Goal: Task Accomplishment & Management: Manage account settings

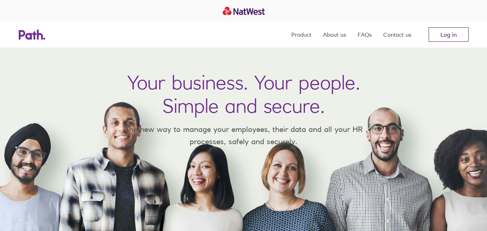
click at [457, 30] on link "Log in" at bounding box center [448, 34] width 40 height 14
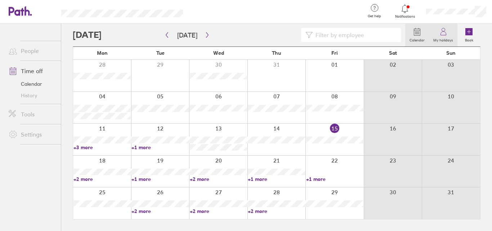
click at [447, 35] on icon at bounding box center [443, 31] width 9 height 9
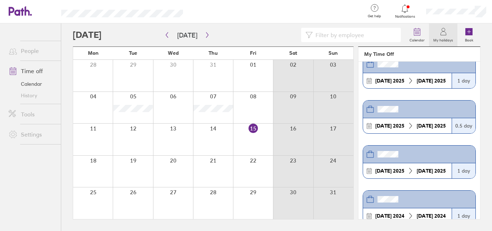
scroll to position [72, 0]
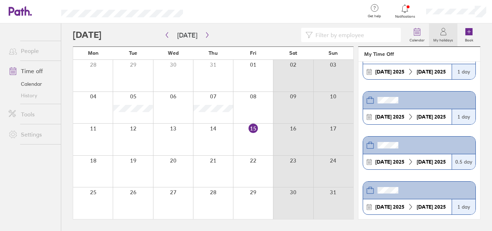
click at [436, 37] on label "My holidays" at bounding box center [443, 39] width 28 height 6
click at [418, 38] on label "Calendar" at bounding box center [417, 39] width 24 height 6
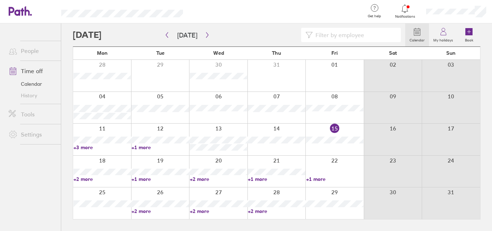
click at [27, 70] on link "Time off" at bounding box center [32, 71] width 58 height 14
